Goal: Information Seeking & Learning: Learn about a topic

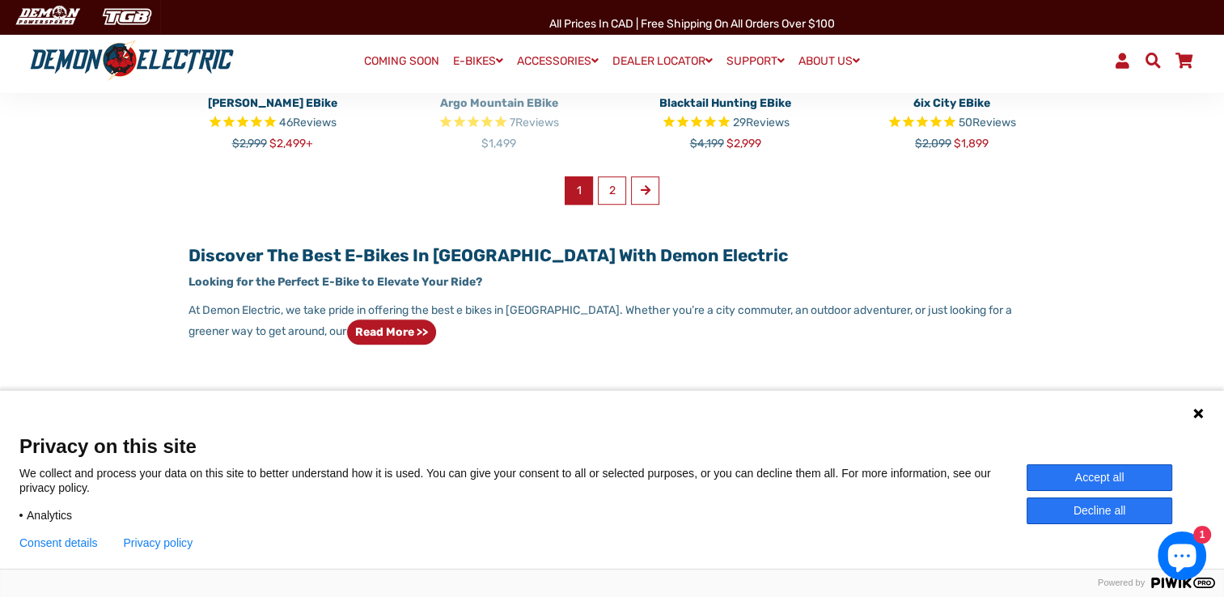
scroll to position [1214, 0]
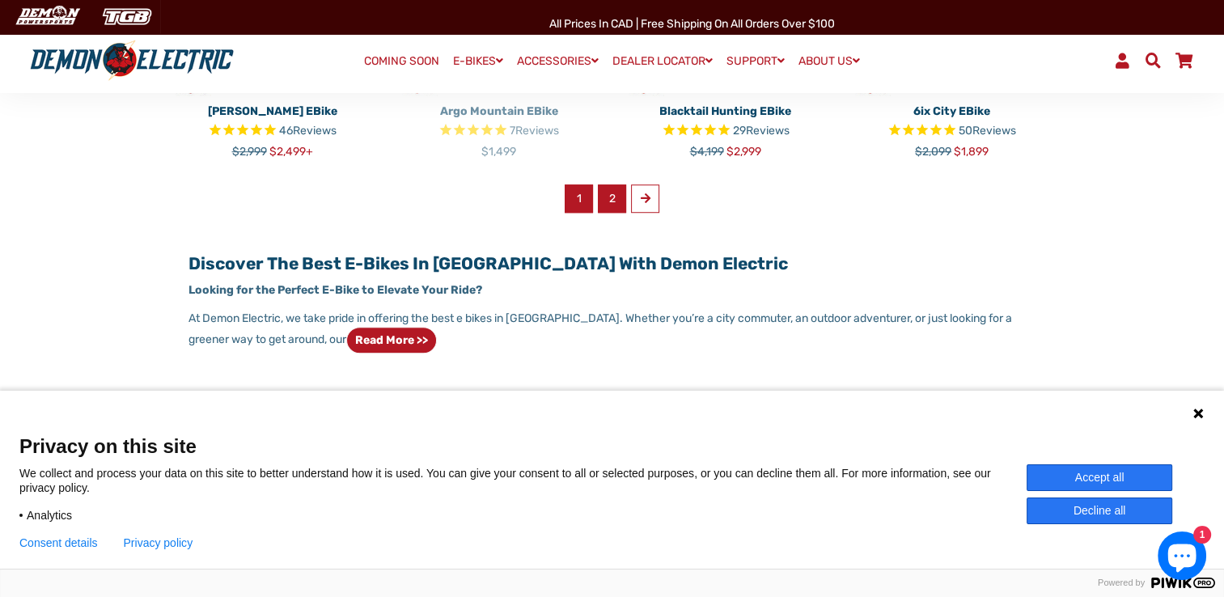
click at [615, 199] on link "2" at bounding box center [612, 199] width 28 height 28
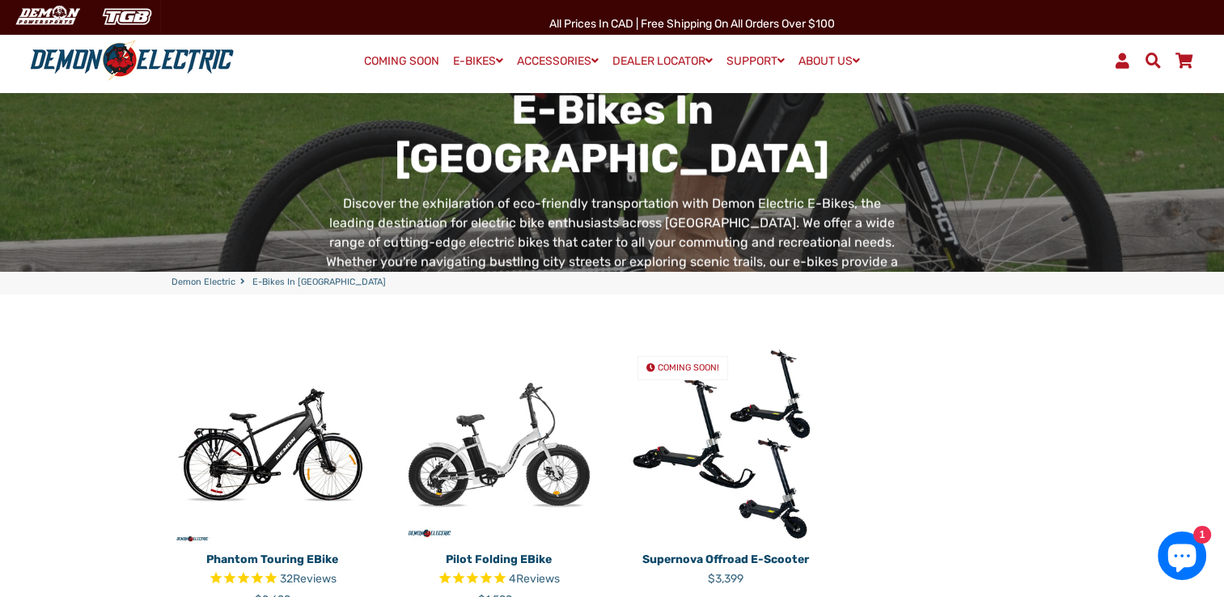
scroll to position [486, 0]
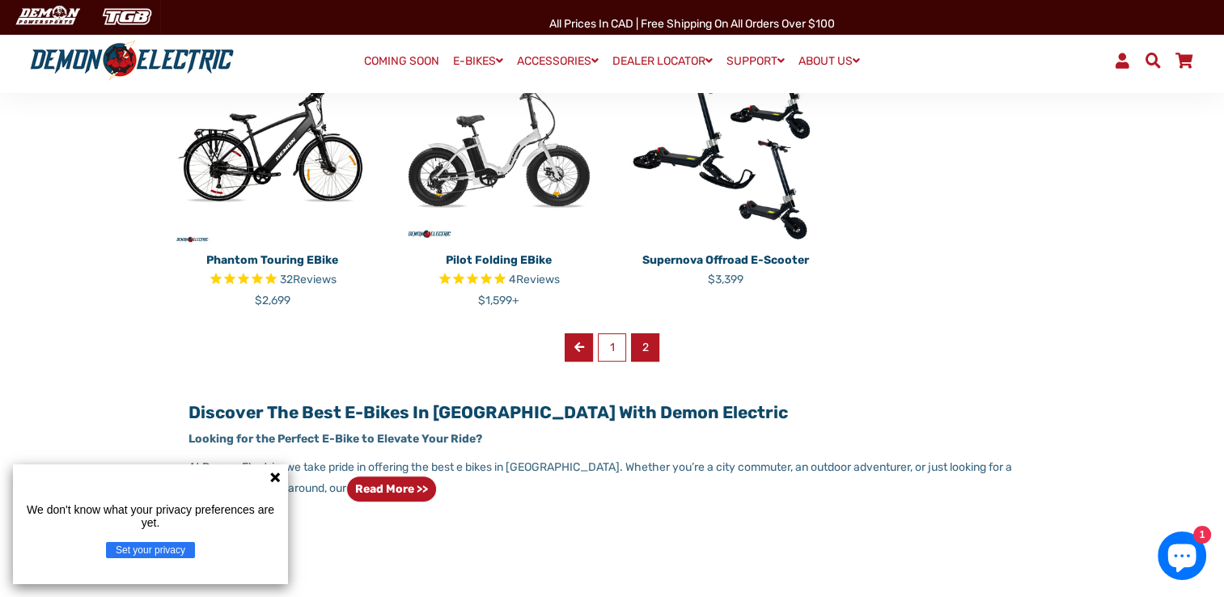
click at [578, 351] on span at bounding box center [580, 346] width 10 height 11
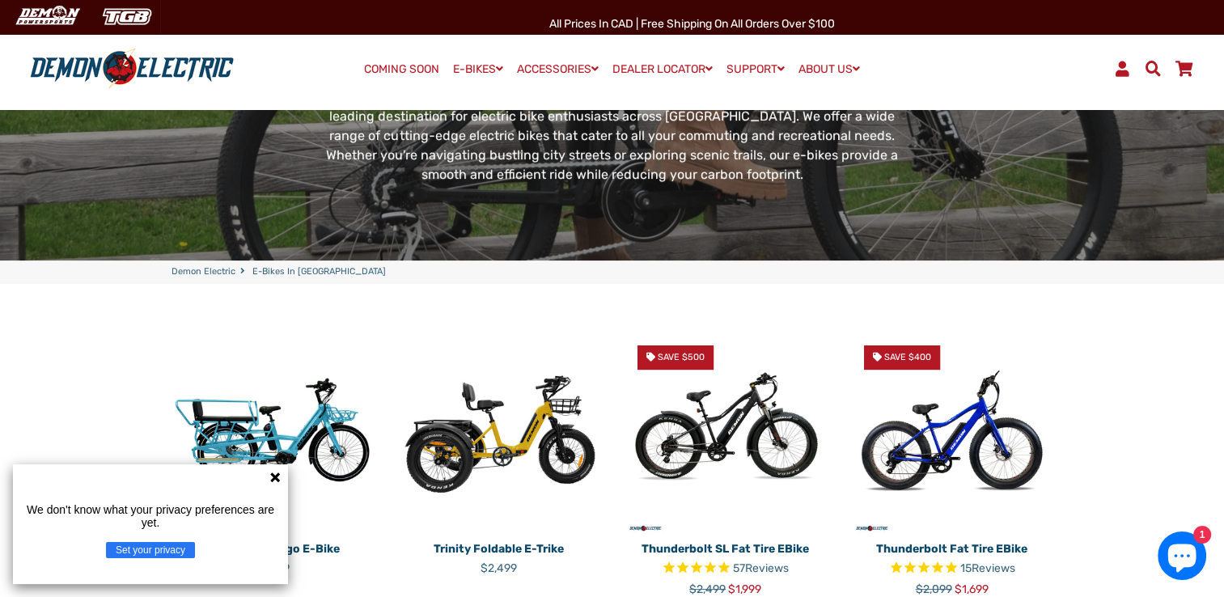
scroll to position [405, 0]
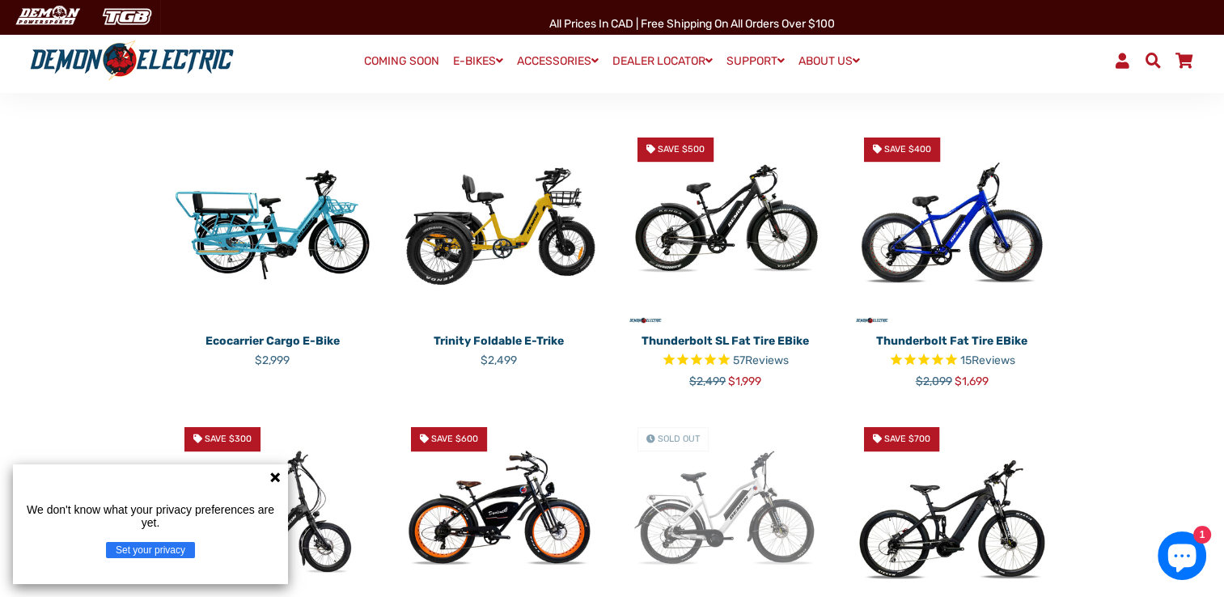
click at [961, 223] on img at bounding box center [952, 226] width 202 height 202
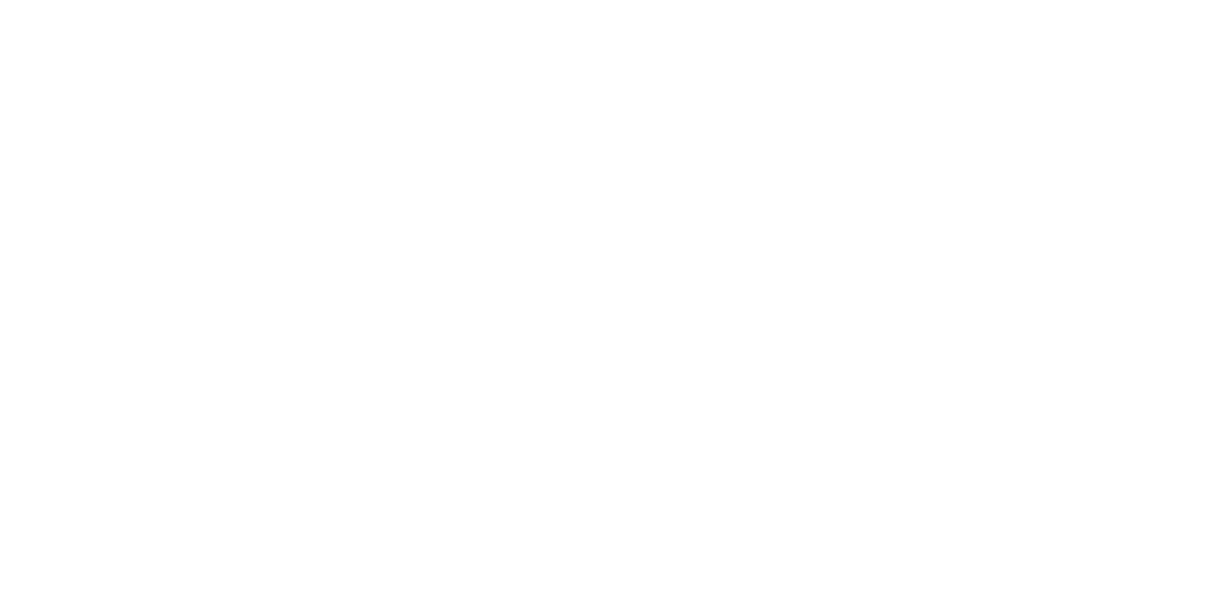
select select "******"
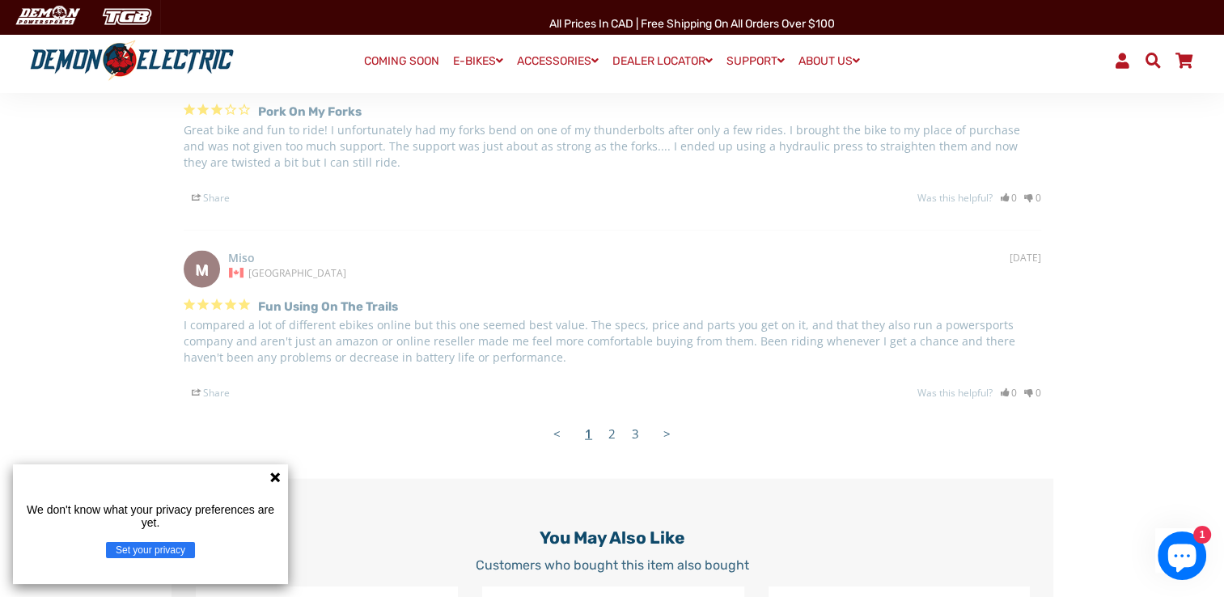
scroll to position [3561, 0]
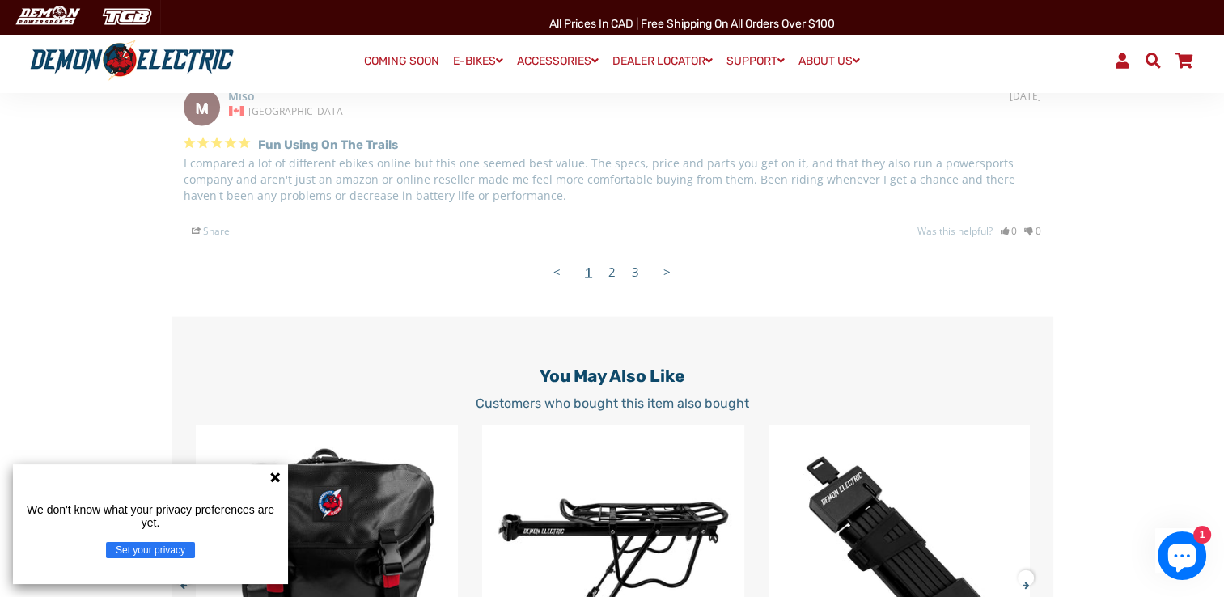
click at [269, 481] on icon at bounding box center [275, 477] width 13 height 13
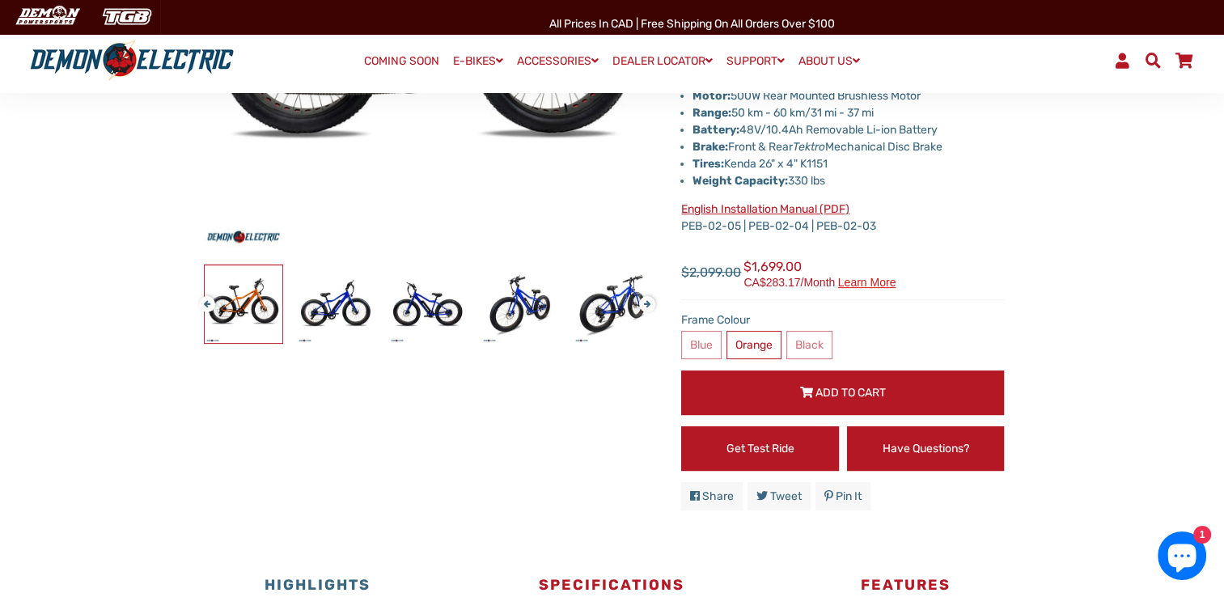
scroll to position [647, 0]
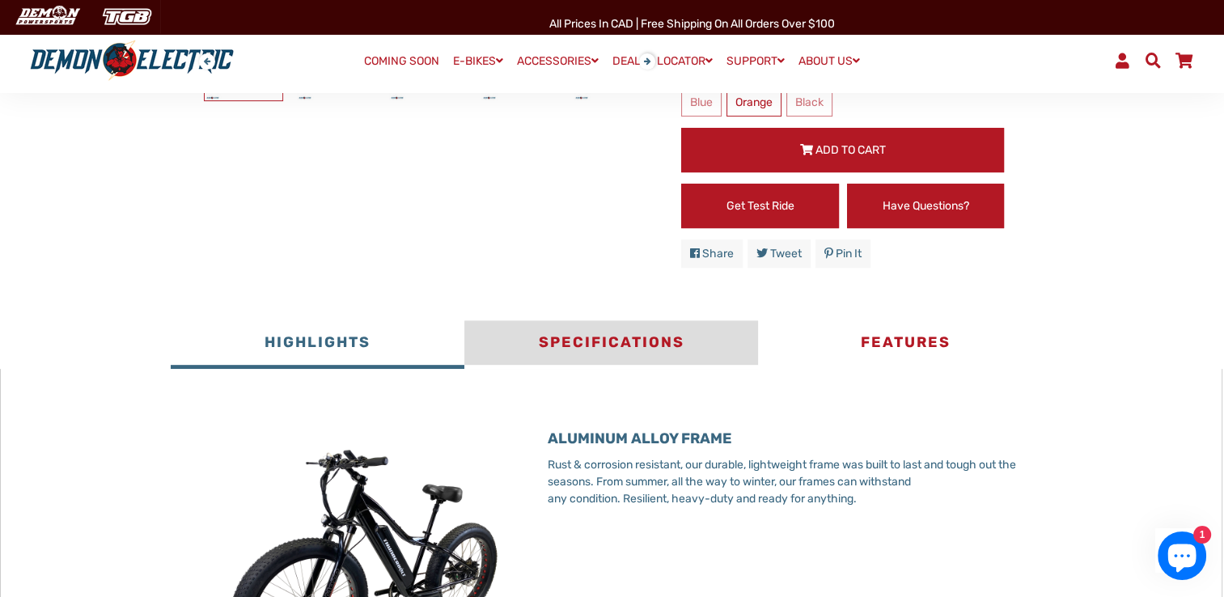
click at [677, 348] on button "Specifications" at bounding box center [612, 344] width 294 height 49
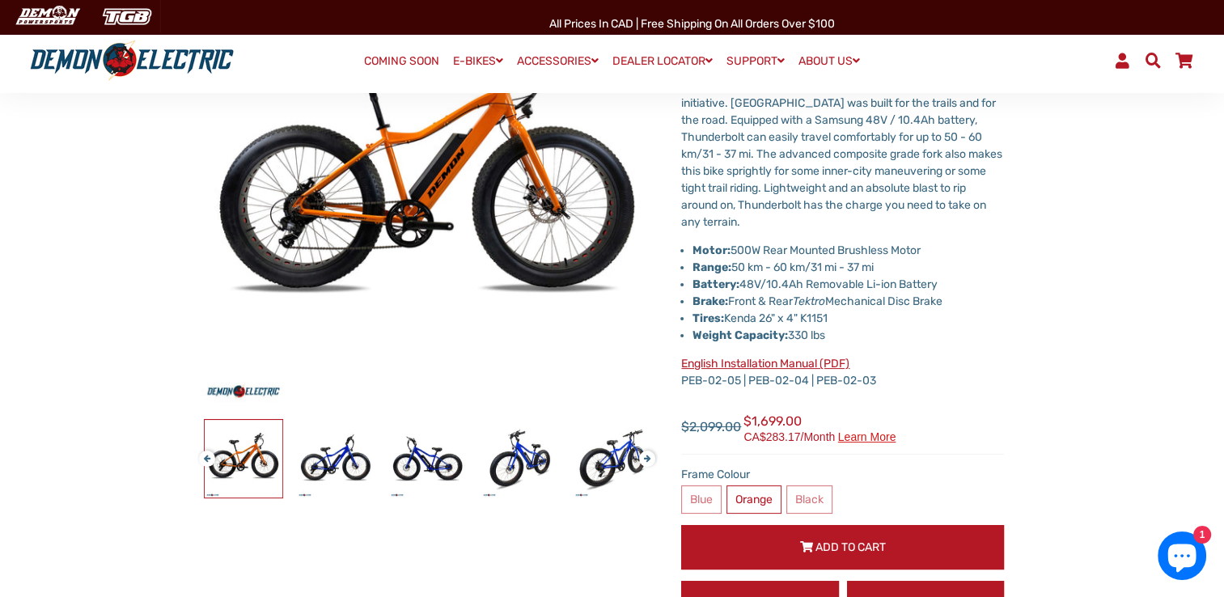
scroll to position [243, 0]
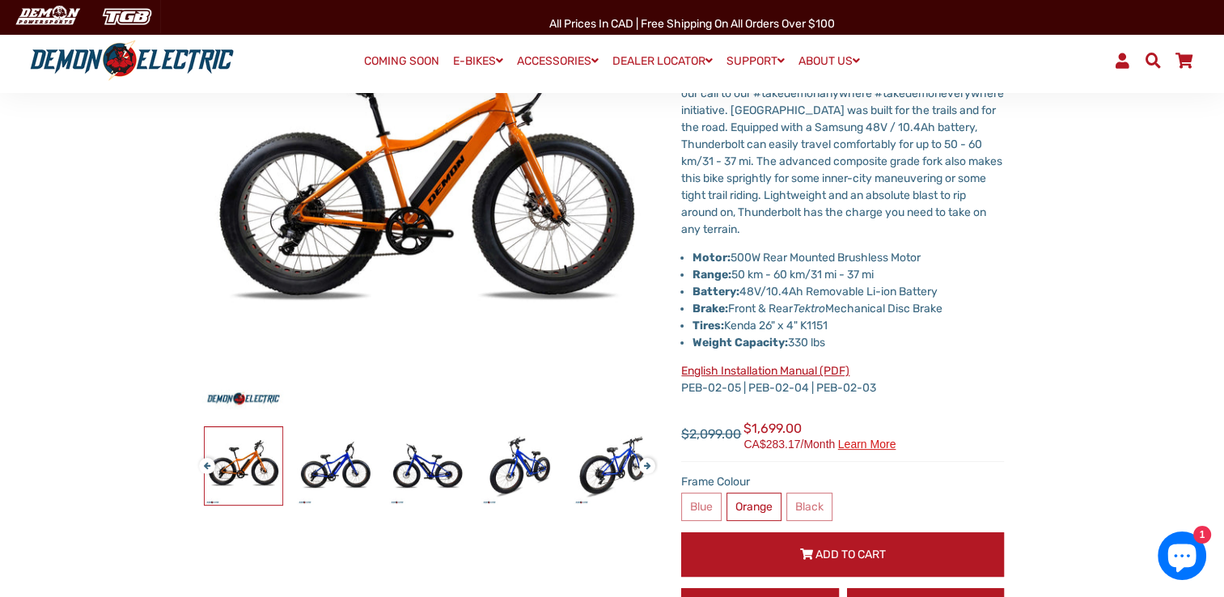
click at [753, 369] on link "English Installation Manual (PDF)" at bounding box center [765, 371] width 168 height 14
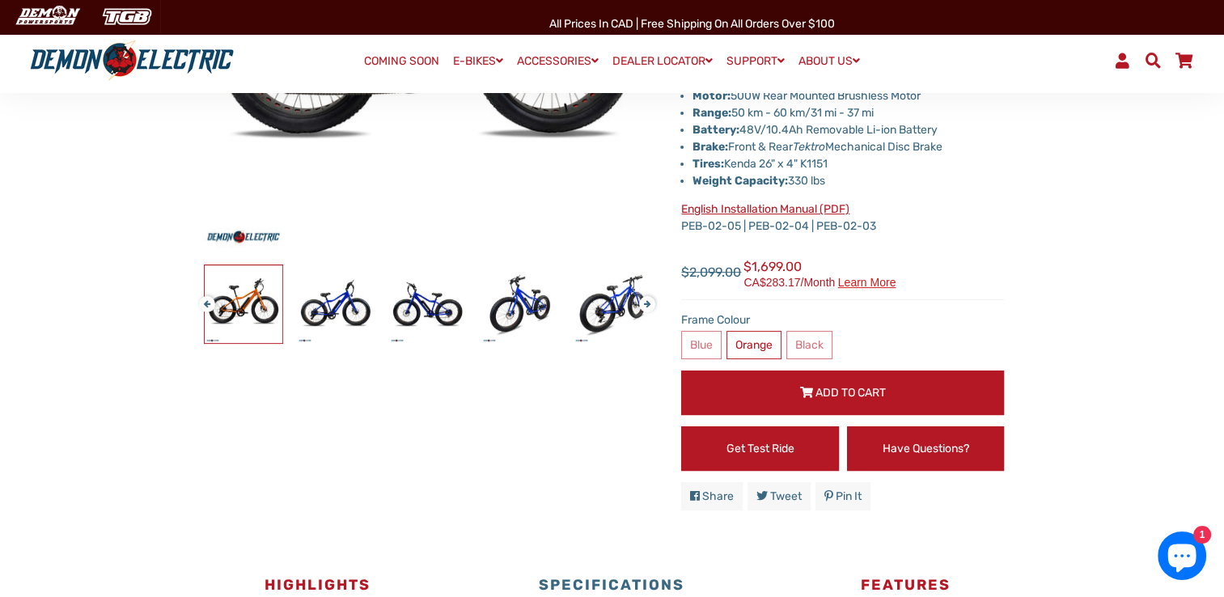
scroll to position [486, 0]
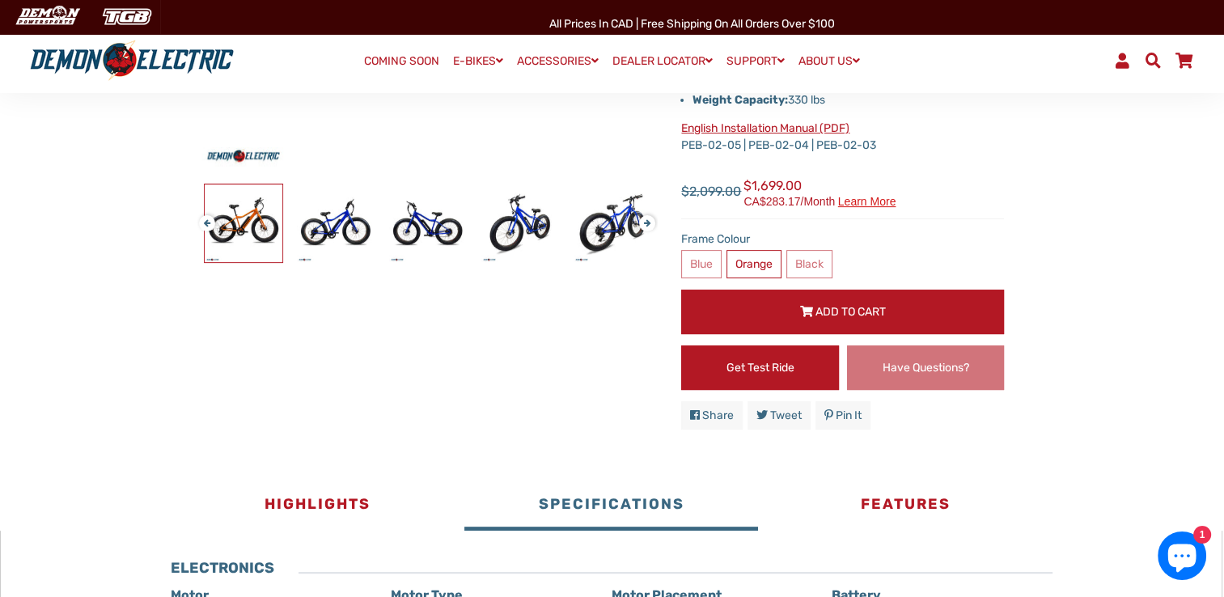
click at [910, 362] on link "Have Questions?" at bounding box center [926, 368] width 158 height 45
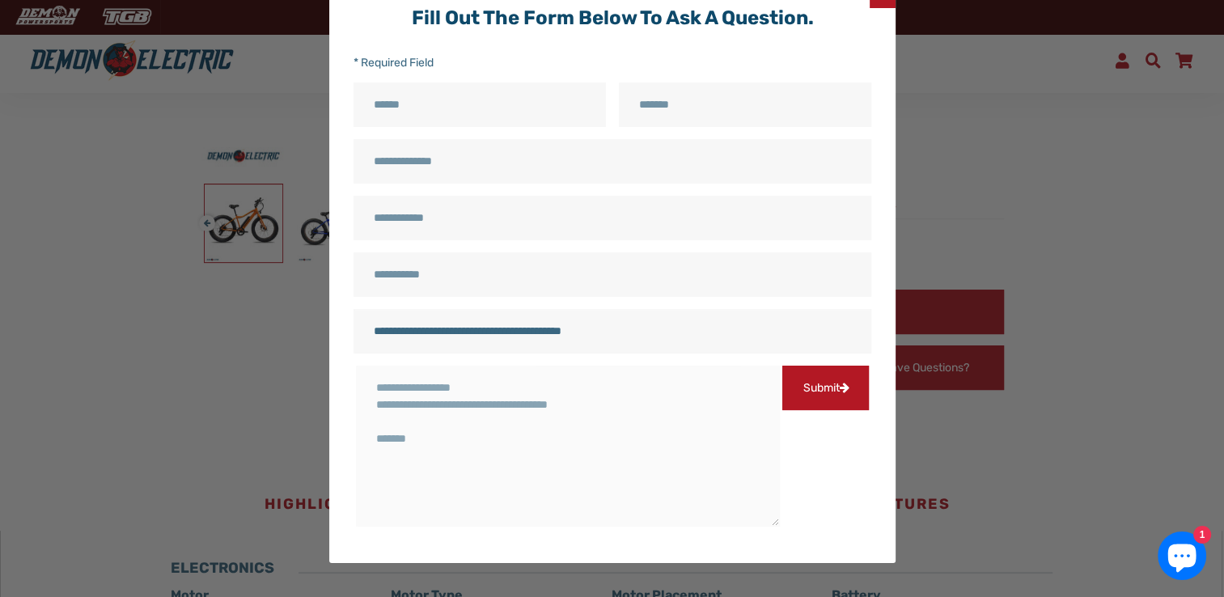
scroll to position [0, 0]
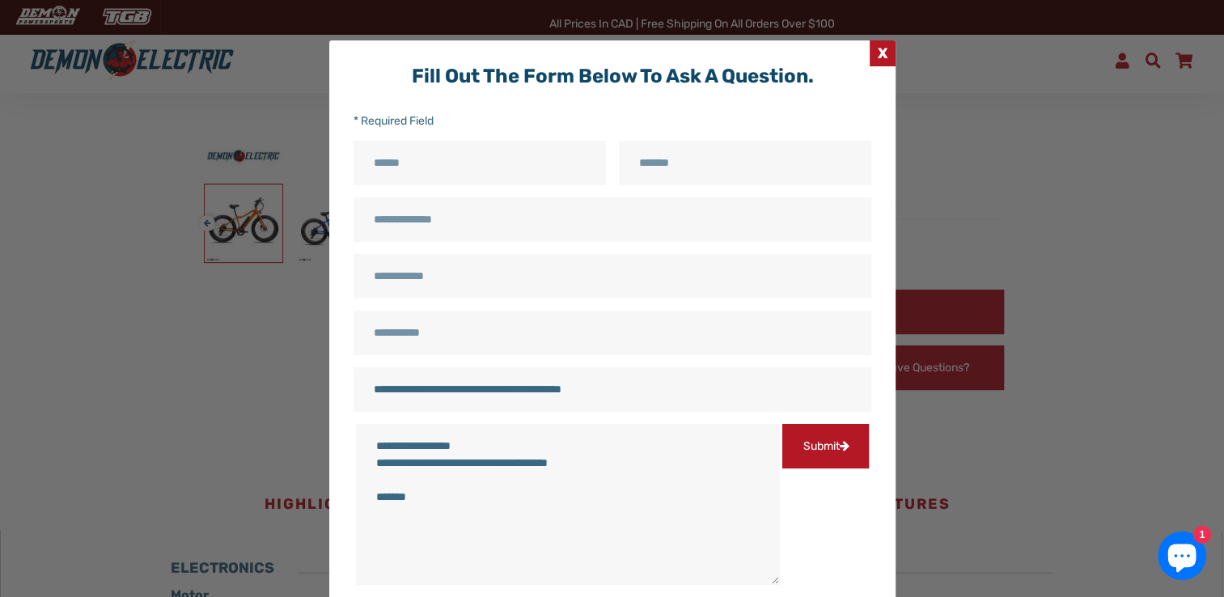
click at [884, 57] on span "X" at bounding box center [883, 53] width 26 height 26
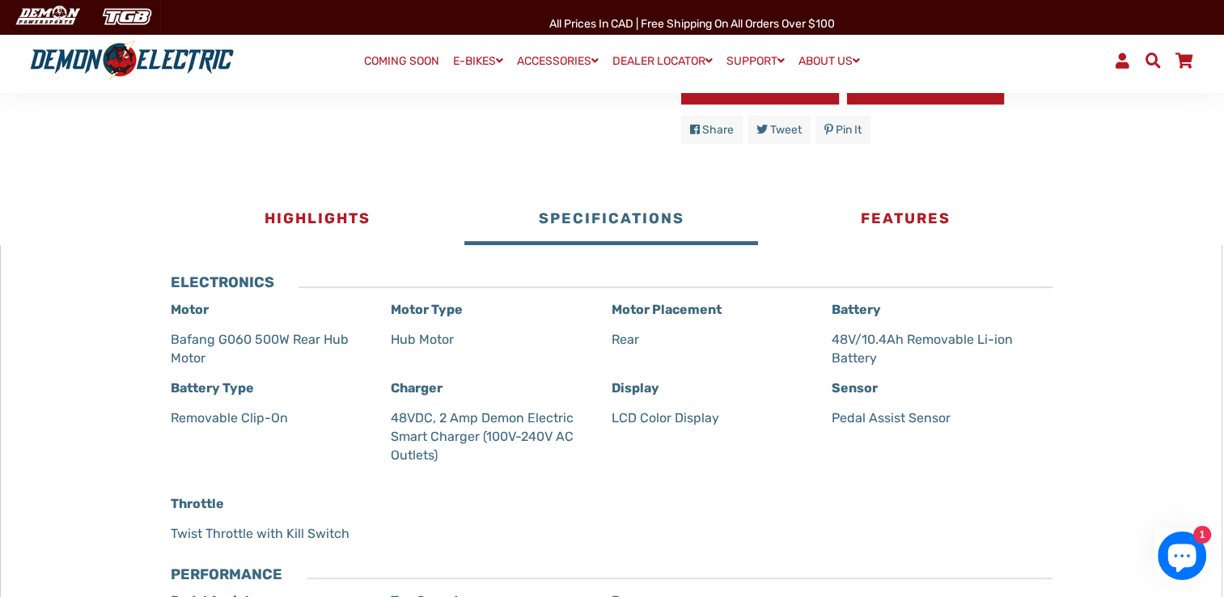
scroll to position [809, 0]
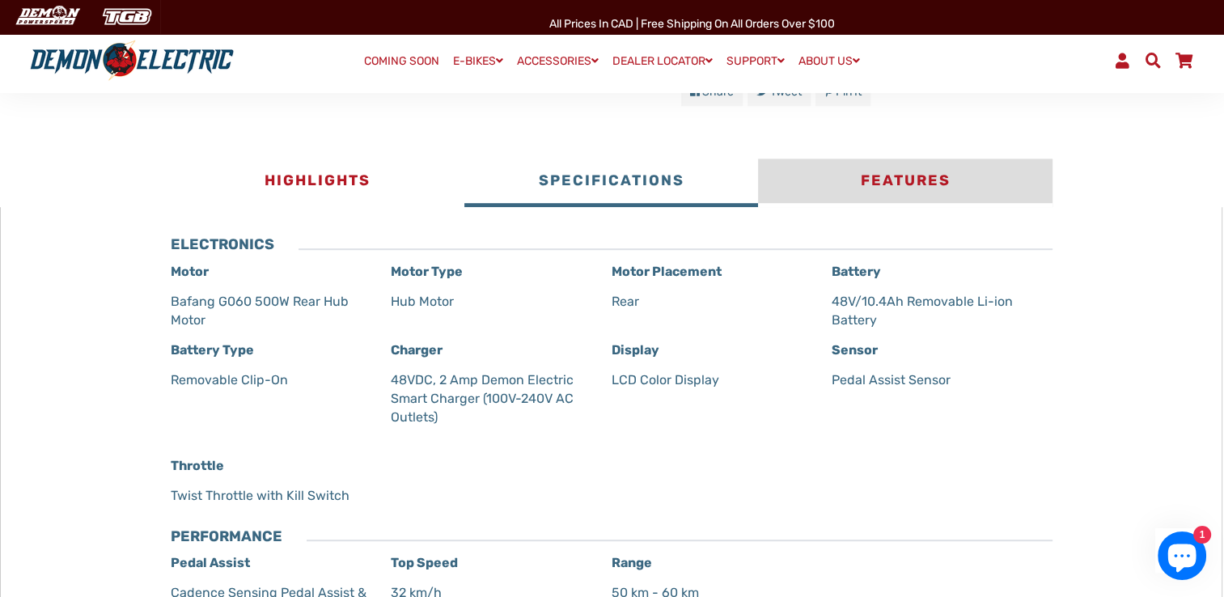
click at [917, 180] on button "Features" at bounding box center [905, 183] width 294 height 49
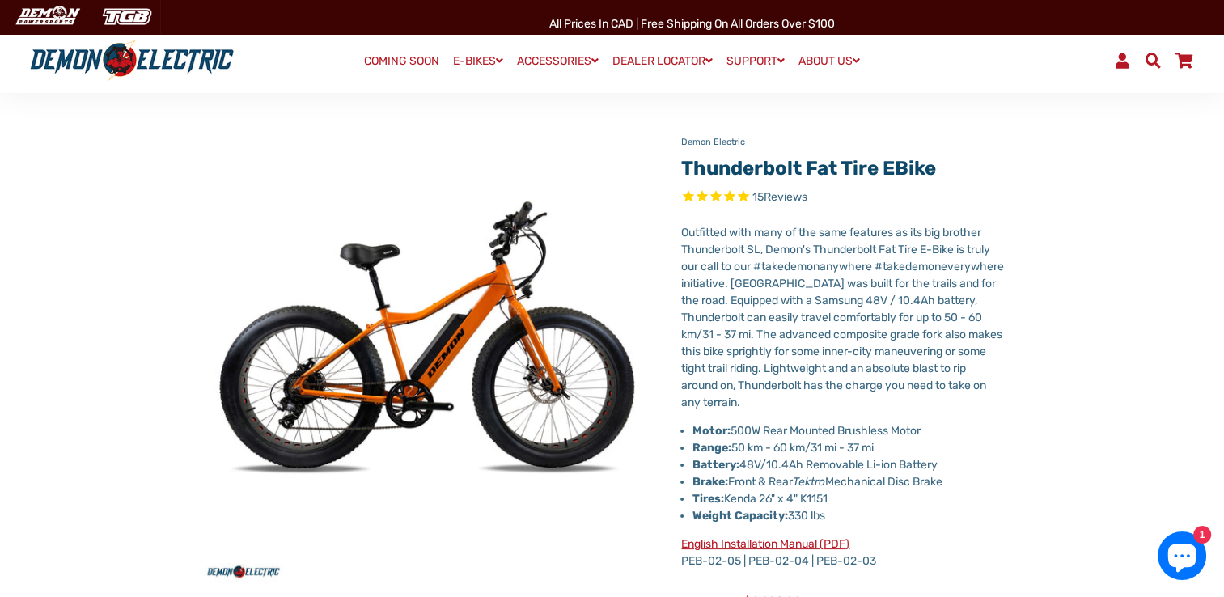
scroll to position [243, 0]
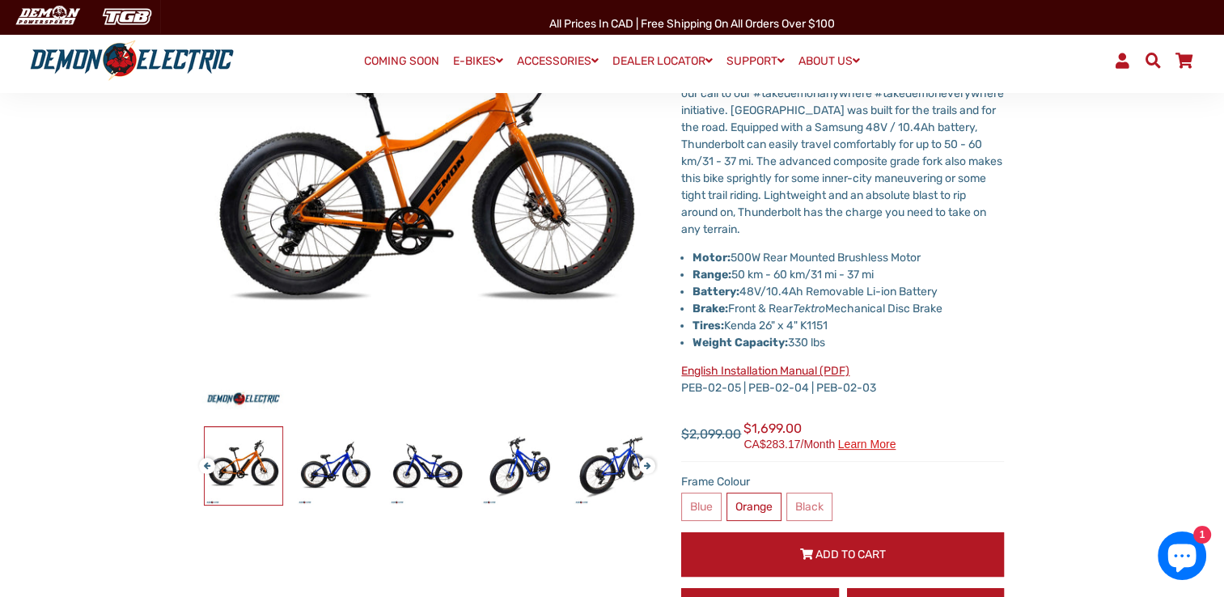
click at [812, 327] on li "Tires: Kenda 26" x 4" K1151" at bounding box center [849, 325] width 312 height 17
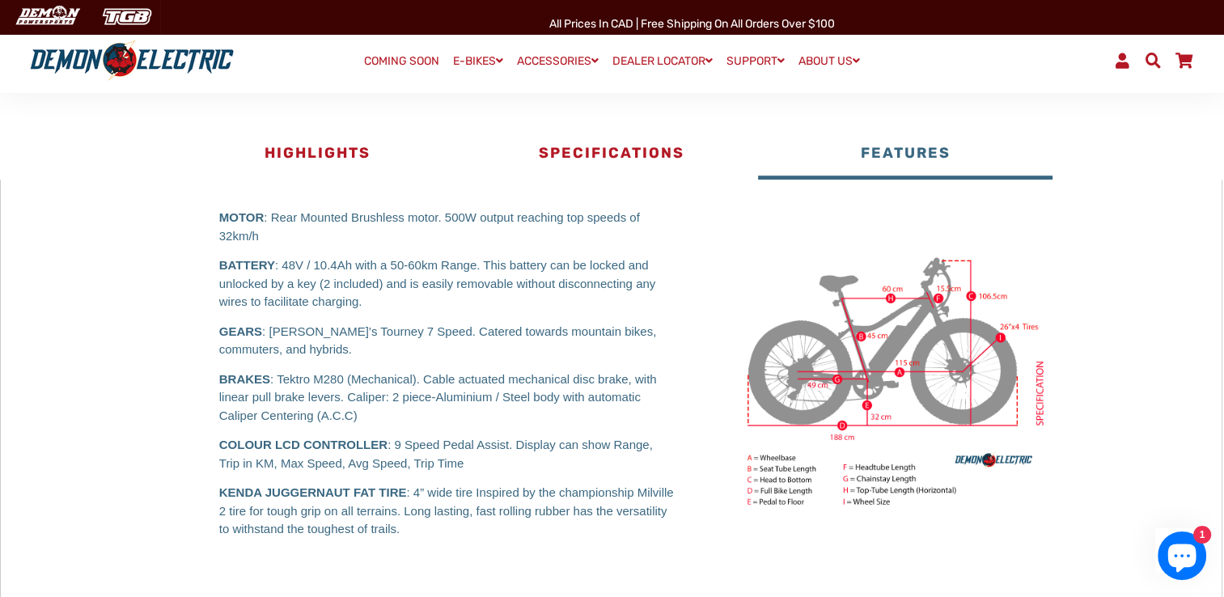
scroll to position [809, 0]
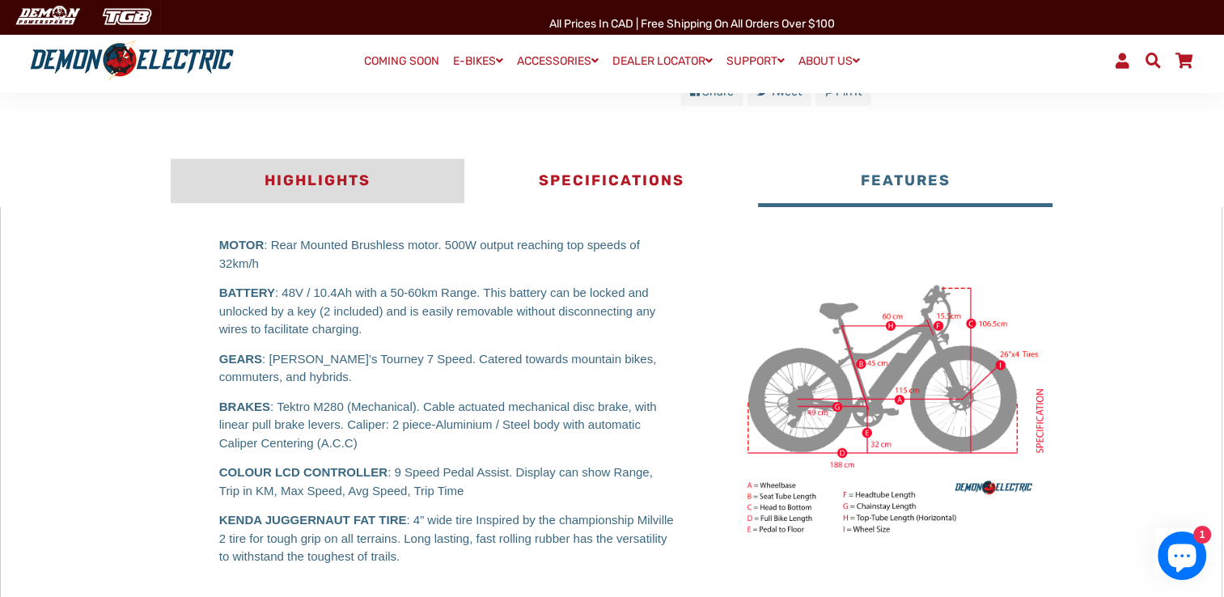
click at [332, 173] on button "Highlights" at bounding box center [318, 183] width 294 height 49
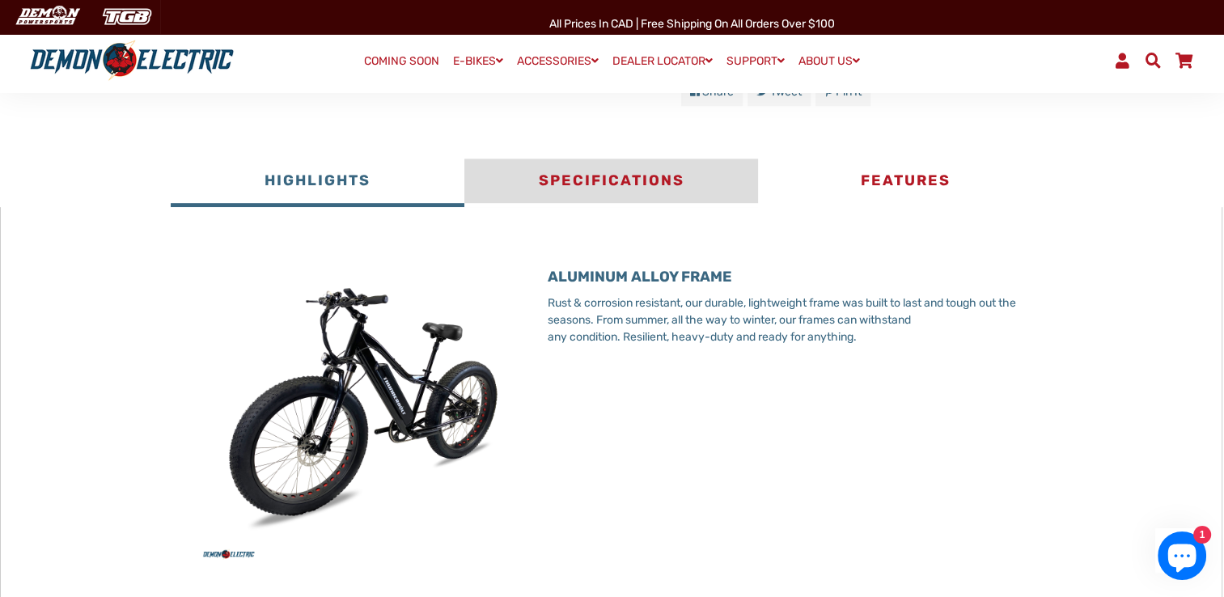
click at [630, 176] on button "Specifications" at bounding box center [612, 183] width 294 height 49
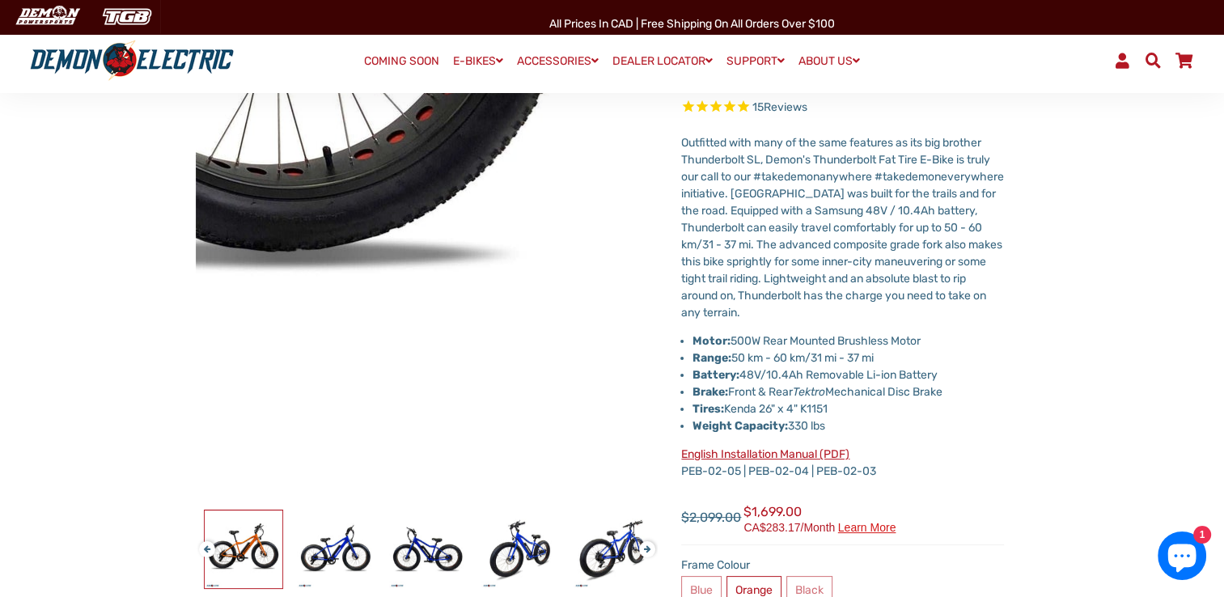
scroll to position [162, 0]
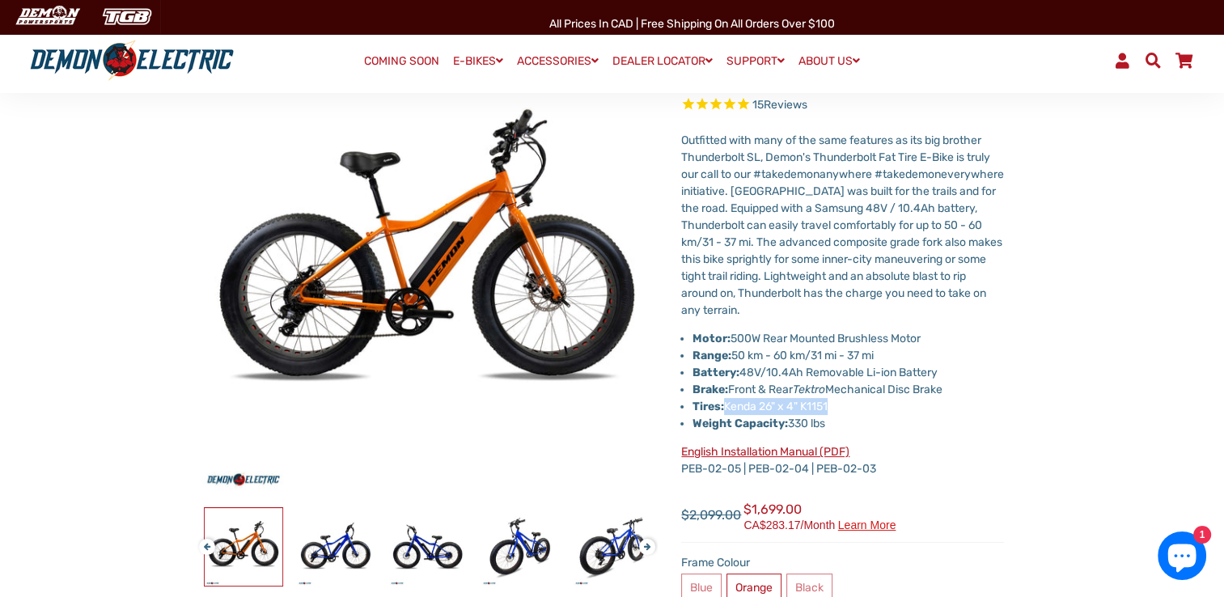
drag, startPoint x: 728, startPoint y: 406, endPoint x: 835, endPoint y: 406, distance: 106.8
click at [835, 406] on li "Tires: Kenda 26" x 4" K1151" at bounding box center [849, 406] width 312 height 17
drag, startPoint x: 835, startPoint y: 406, endPoint x: 804, endPoint y: 409, distance: 31.7
copy li "Kenda 26" x 4" K1151"
